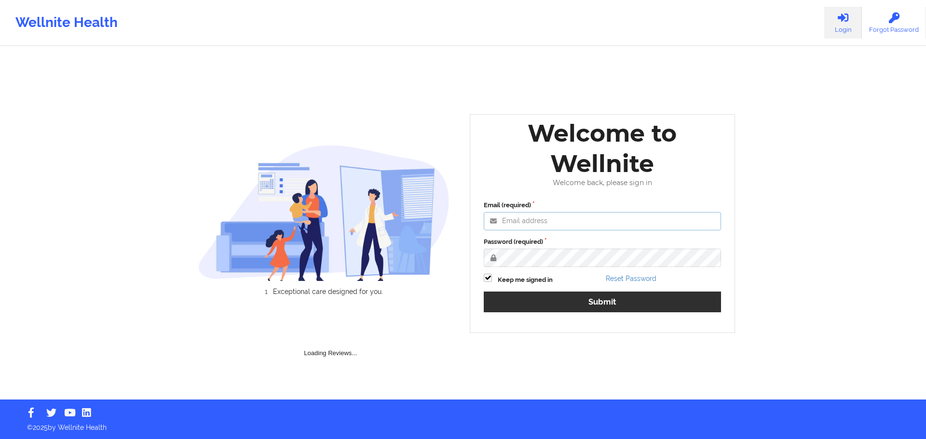
type input "jawad@wellnite.com"
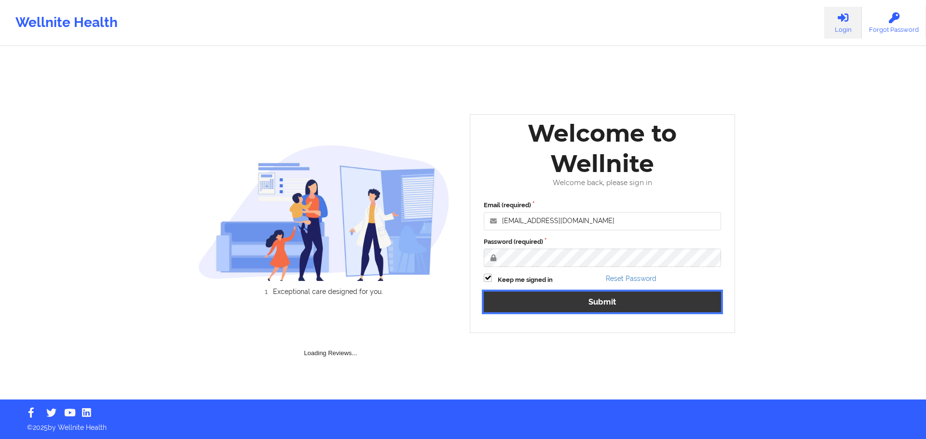
click at [577, 305] on button "Submit" at bounding box center [602, 302] width 237 height 21
